Goal: Information Seeking & Learning: Learn about a topic

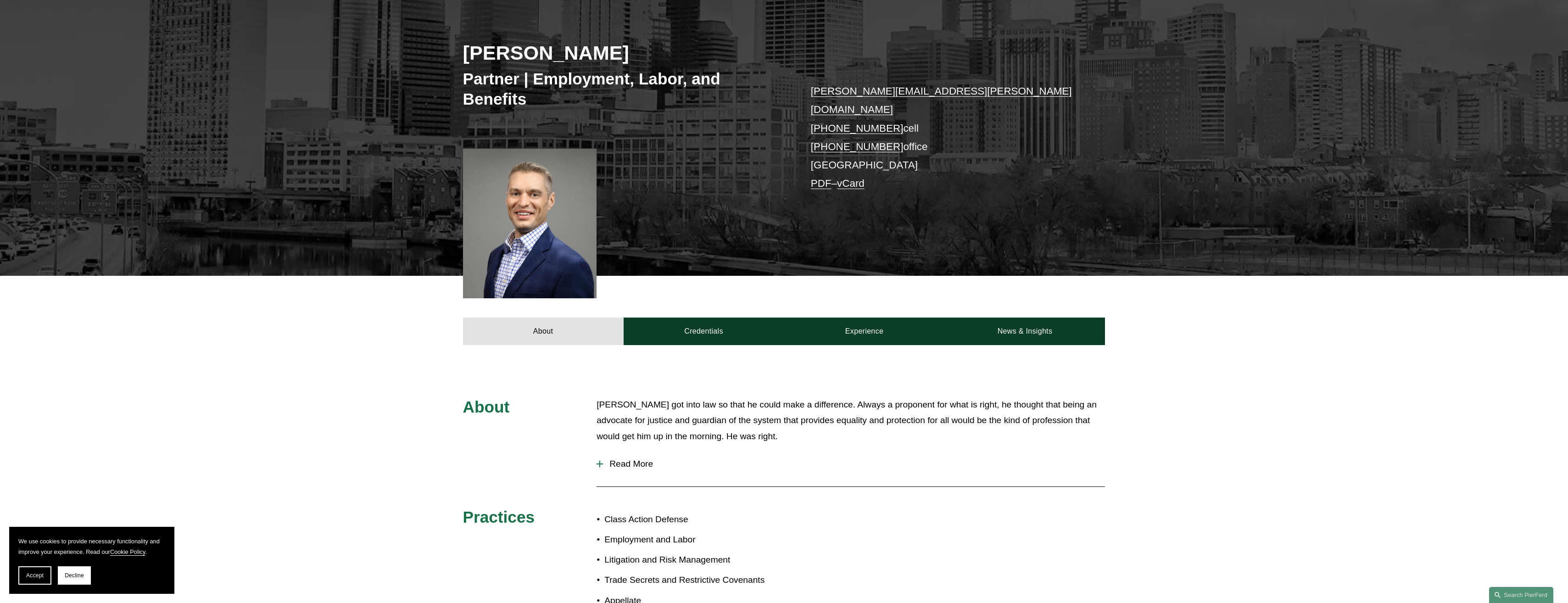
scroll to position [141, 0]
drag, startPoint x: 548, startPoint y: 438, endPoint x: 564, endPoint y: 440, distance: 16.1
click at [548, 438] on div "About [PERSON_NAME] got into law so that he could make a difference. Always a p…" at bounding box center [784, 521] width 1568 height 248
click at [602, 460] on div at bounding box center [600, 463] width 6 height 6
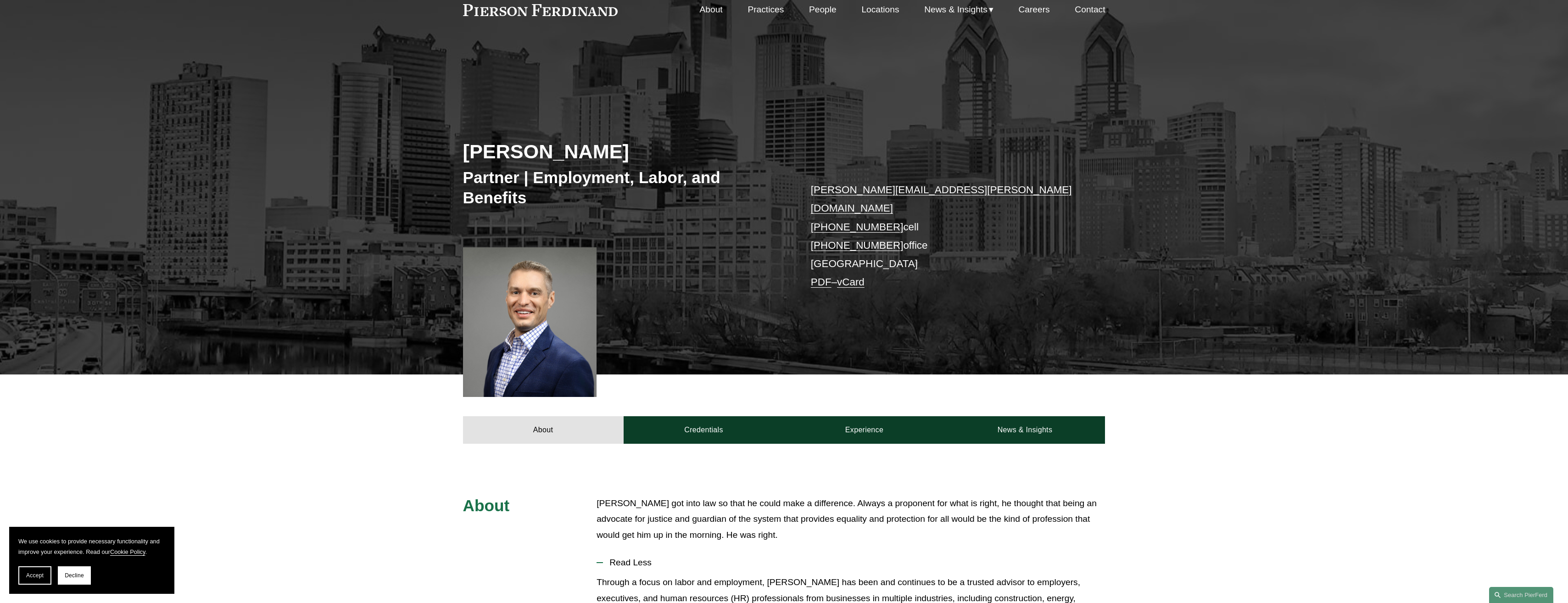
scroll to position [0, 0]
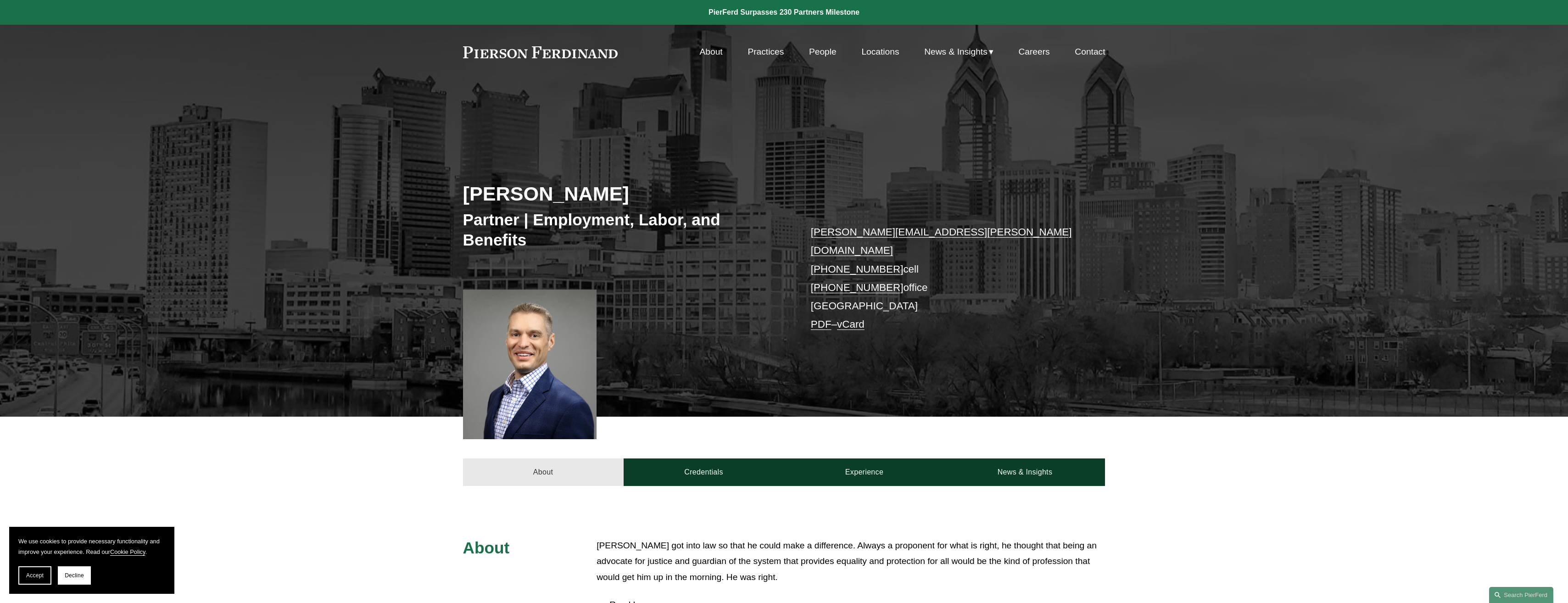
click at [602, 459] on link "About" at bounding box center [544, 472] width 161 height 28
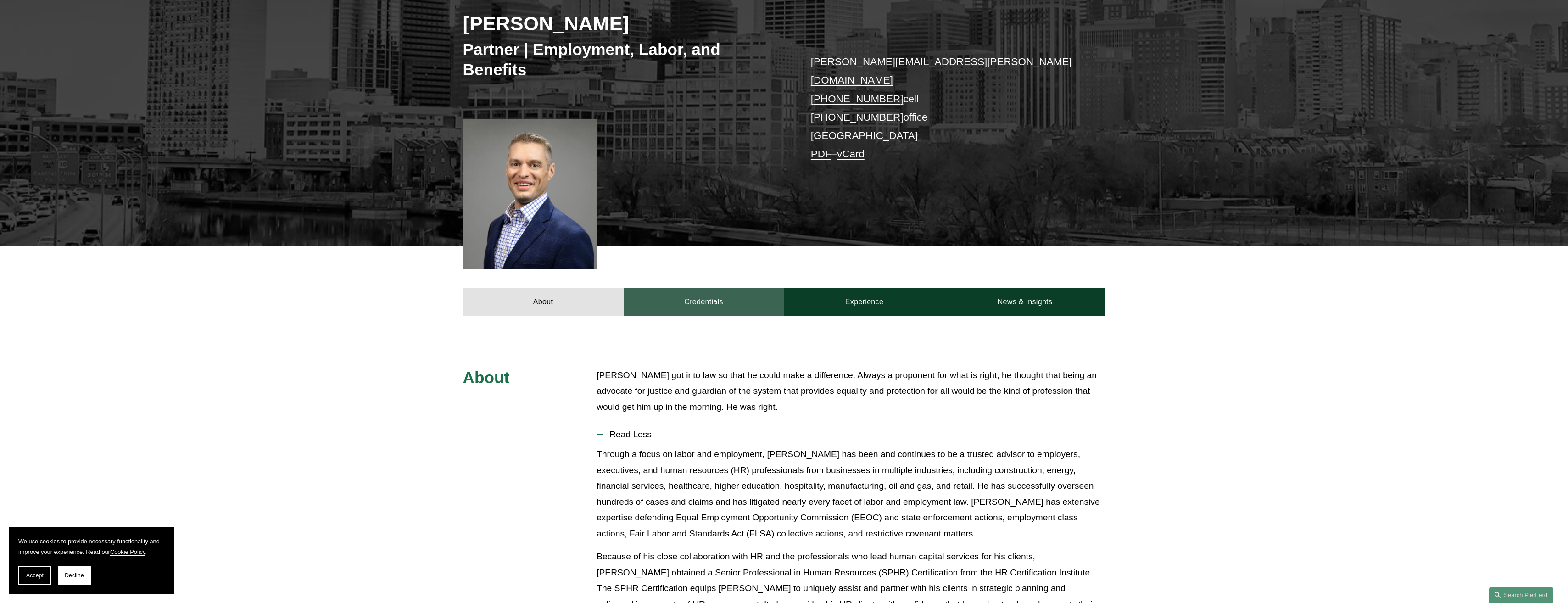
scroll to position [170, 0]
click at [689, 288] on link "Credentials" at bounding box center [704, 302] width 161 height 28
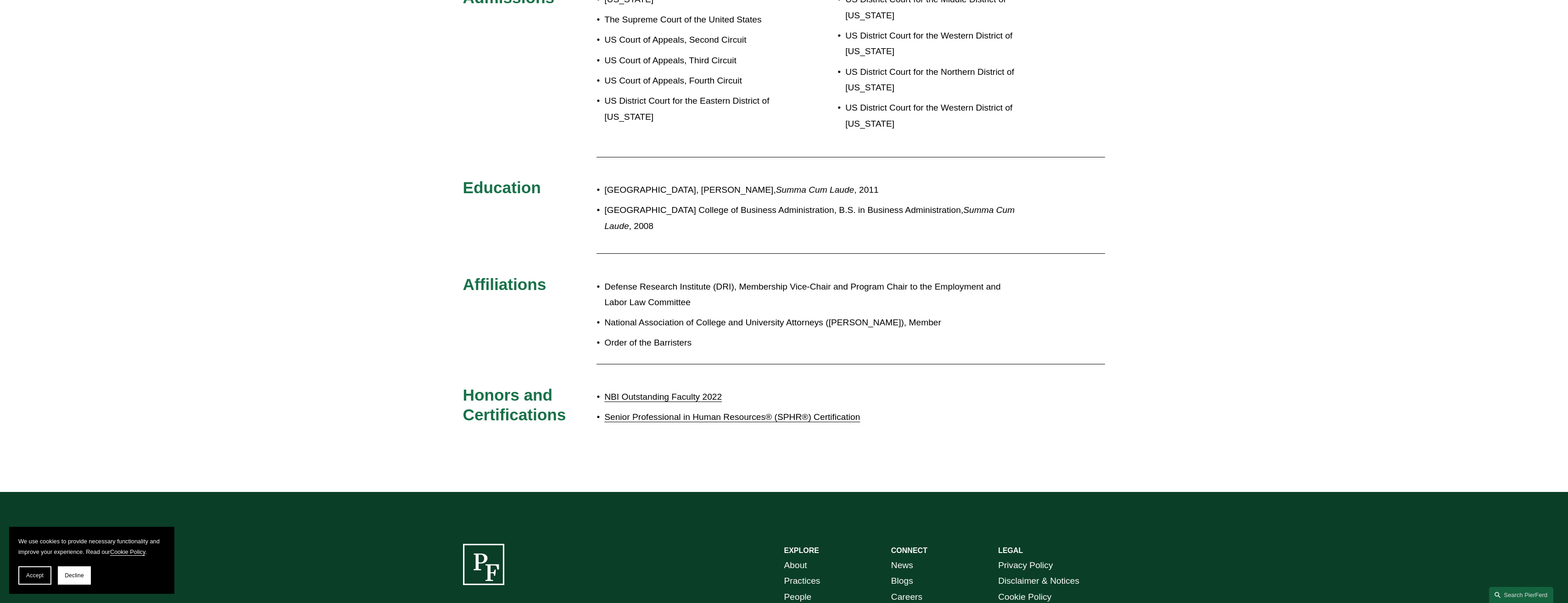
scroll to position [551, 0]
click at [700, 411] on link "Senior Professional in Human Resources® (SPHR®) Certification" at bounding box center [732, 416] width 256 height 10
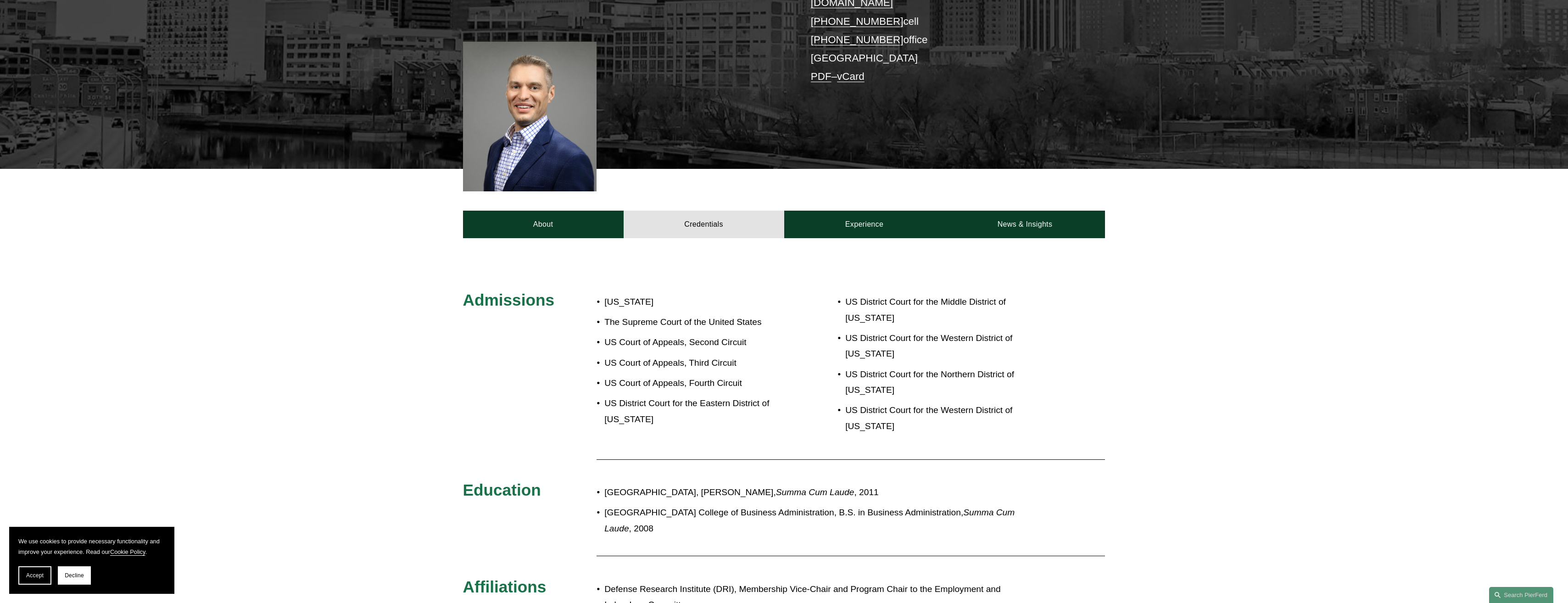
scroll to position [246, 0]
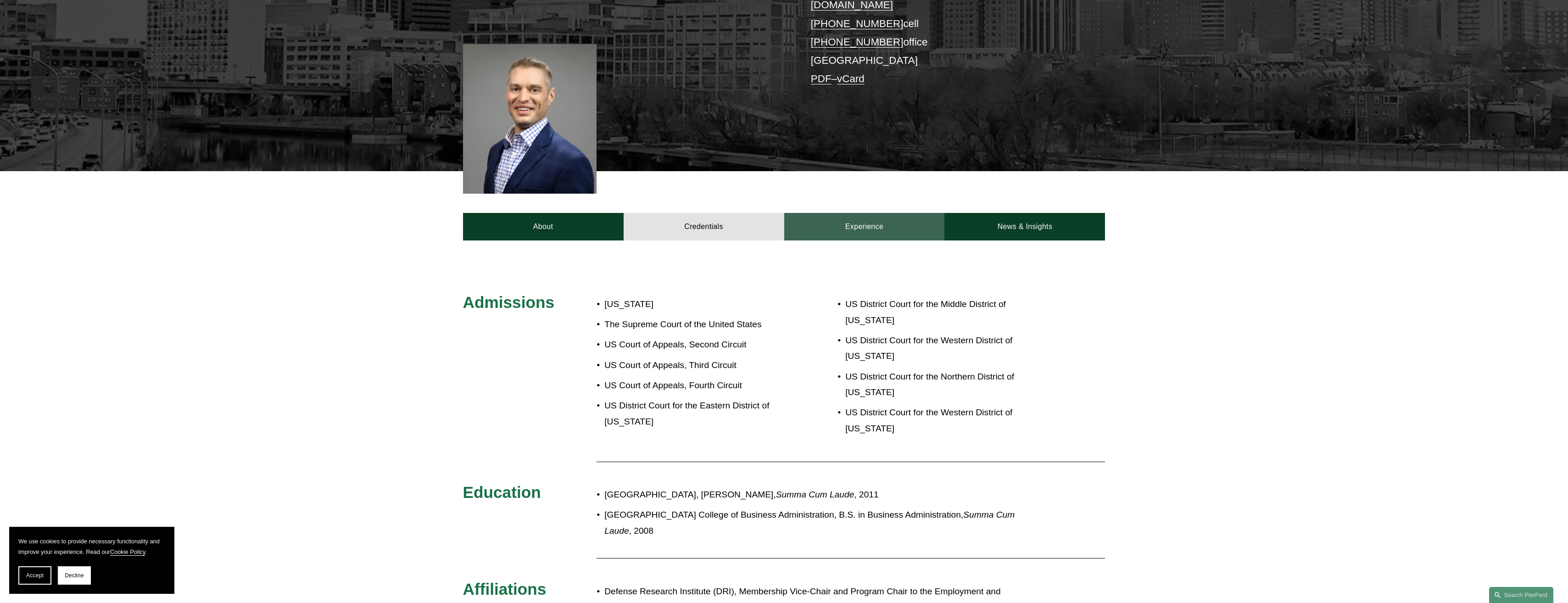
click at [841, 218] on link "Experience" at bounding box center [864, 226] width 161 height 28
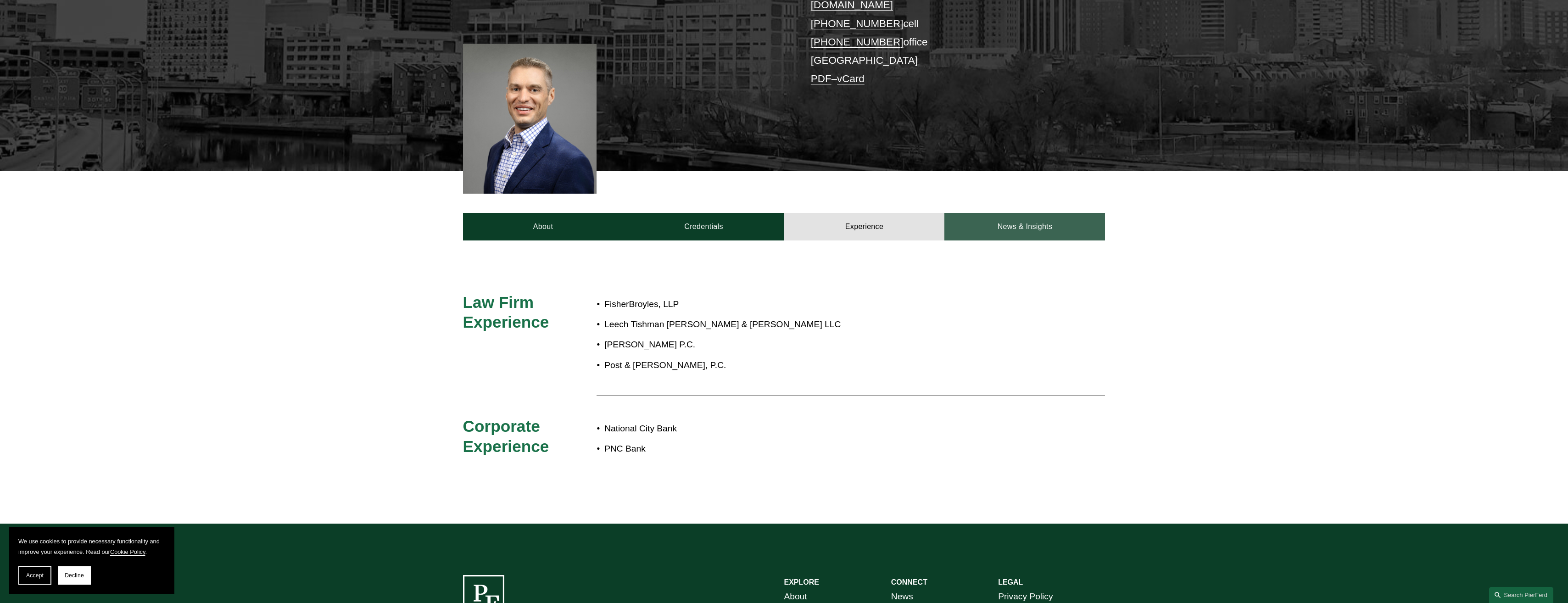
click at [1004, 213] on link "News & Insights" at bounding box center [1025, 226] width 161 height 28
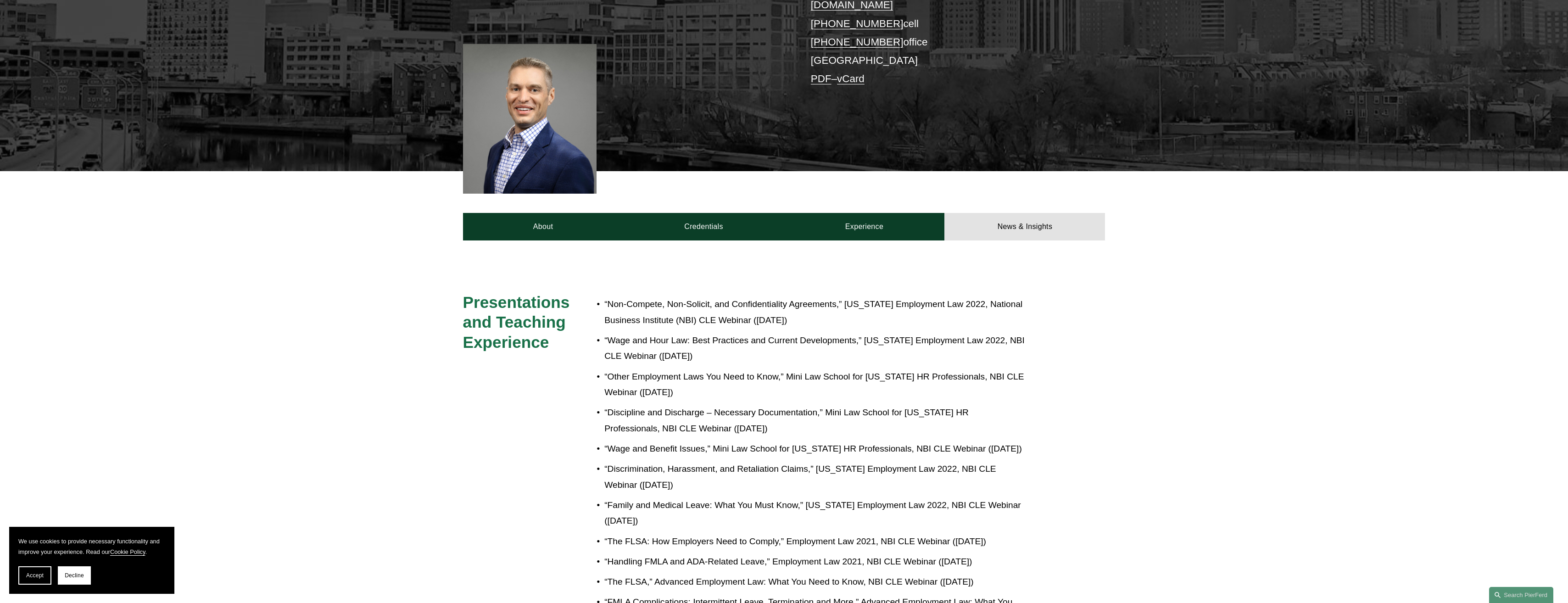
click at [913, 338] on p "“Wage and Hour Law: Best Practices and Current Developments,” [US_STATE] Employ…" at bounding box center [815, 348] width 420 height 32
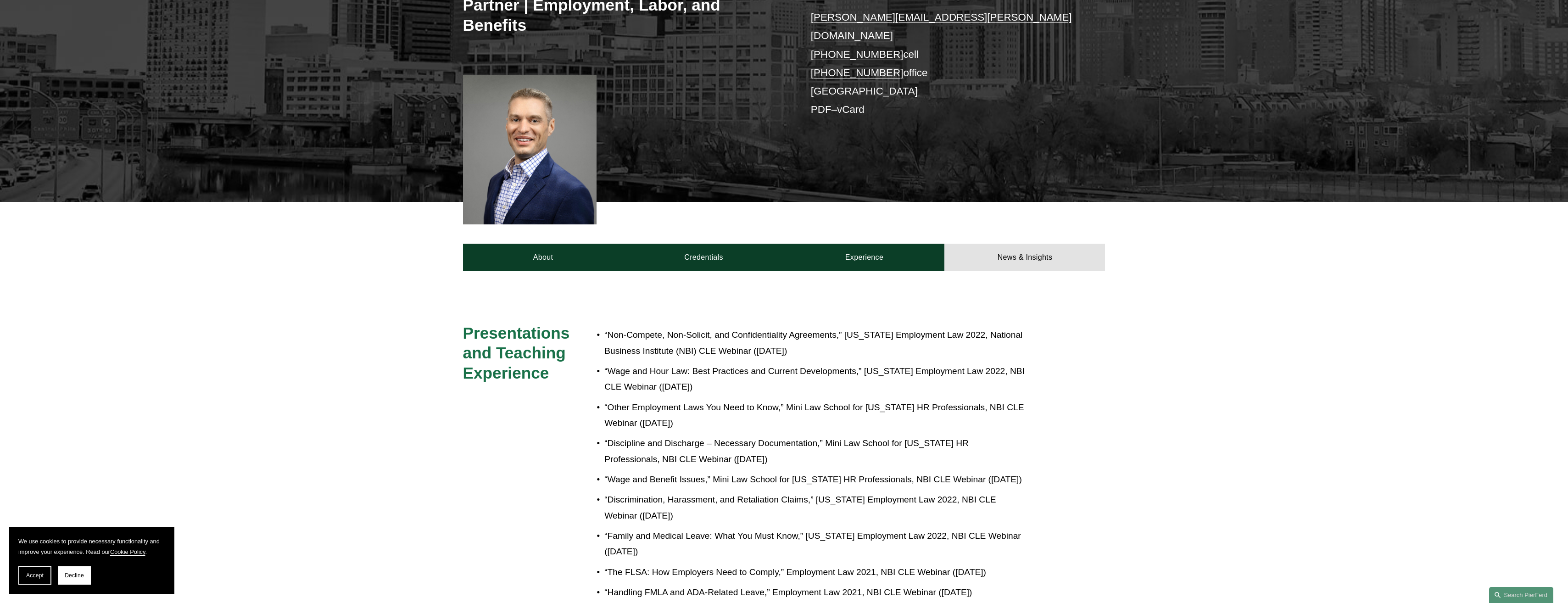
scroll to position [0, 0]
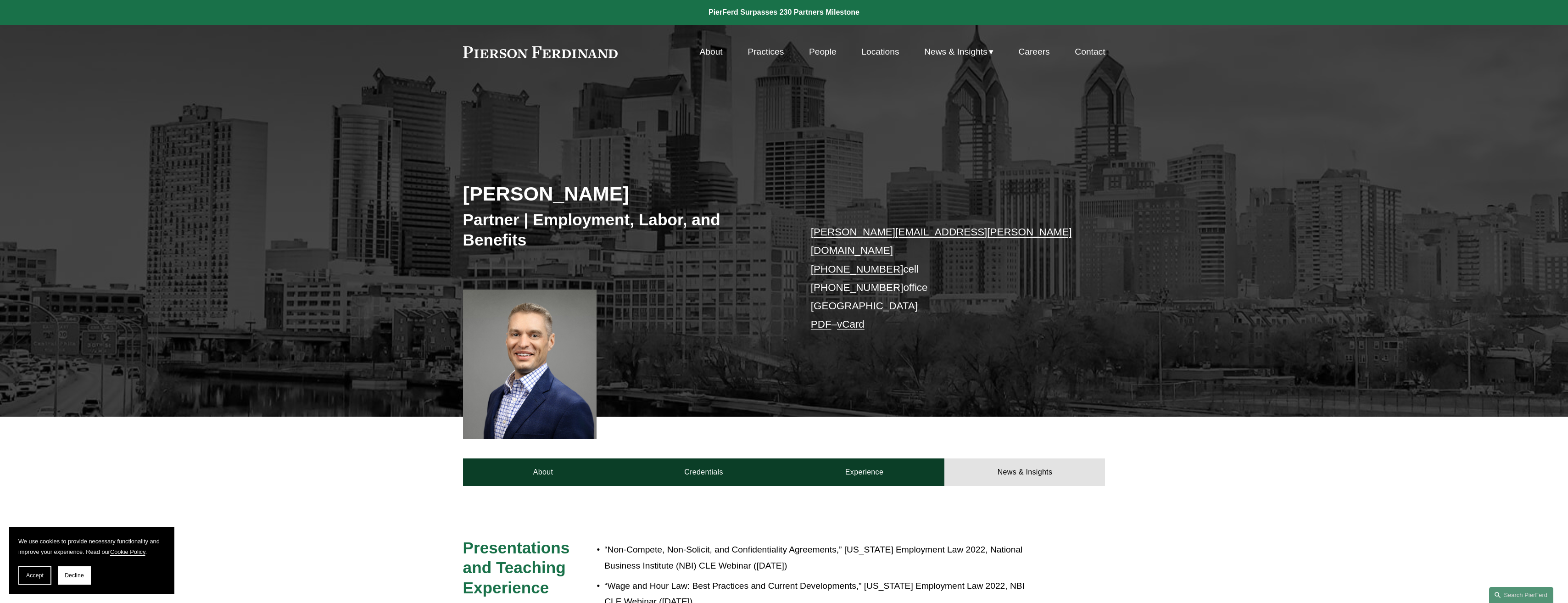
click at [913, 338] on div "[PERSON_NAME] Partner | Employment, Labor, and Benefits [PERSON_NAME][EMAIL_ADD…" at bounding box center [784, 271] width 1568 height 291
drag, startPoint x: 1139, startPoint y: 303, endPoint x: 1219, endPoint y: 411, distance: 134.4
click at [1139, 303] on div "[PERSON_NAME] Partner | Employment, Labor, and Benefits [PERSON_NAME][EMAIL_ADD…" at bounding box center [784, 271] width 1568 height 291
